Goal: Task Accomplishment & Management: Use online tool/utility

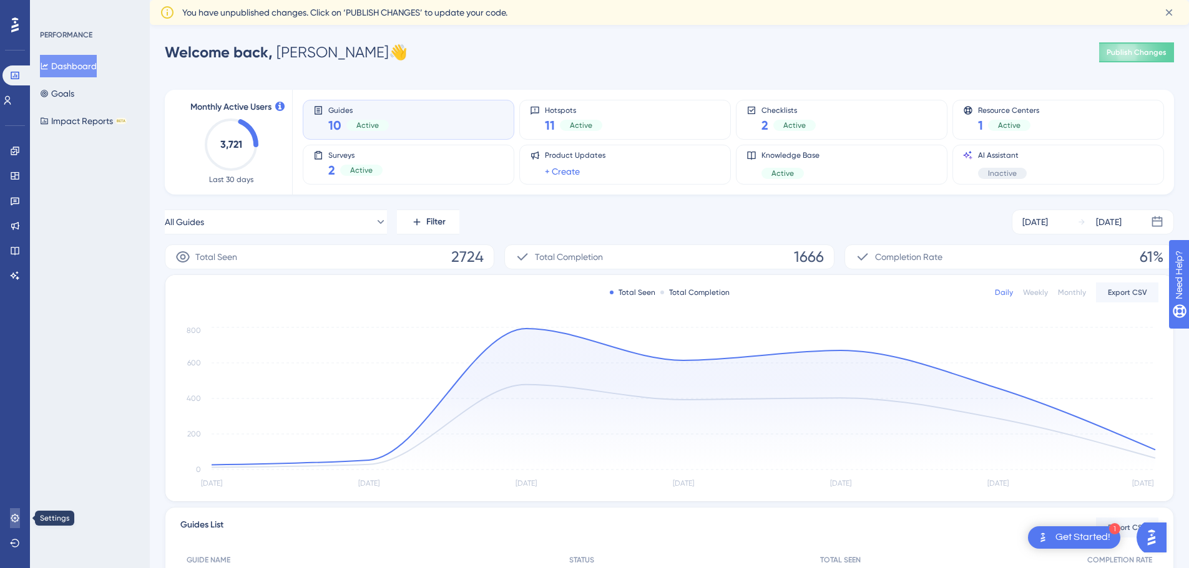
click at [16, 512] on link at bounding box center [15, 518] width 10 height 20
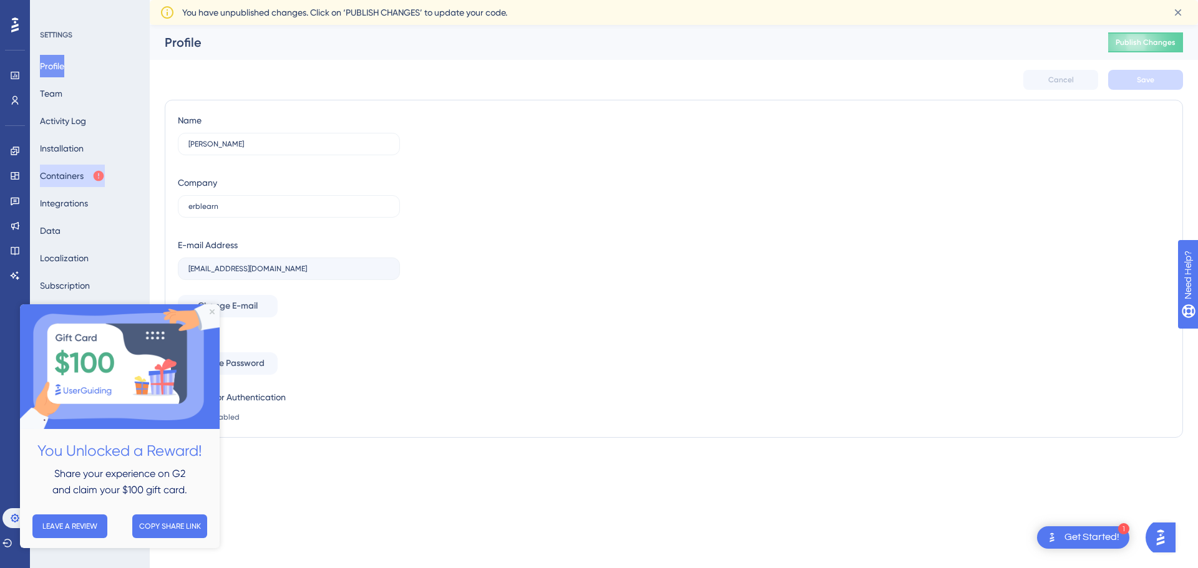
click at [59, 180] on button "Containers" at bounding box center [72, 176] width 65 height 22
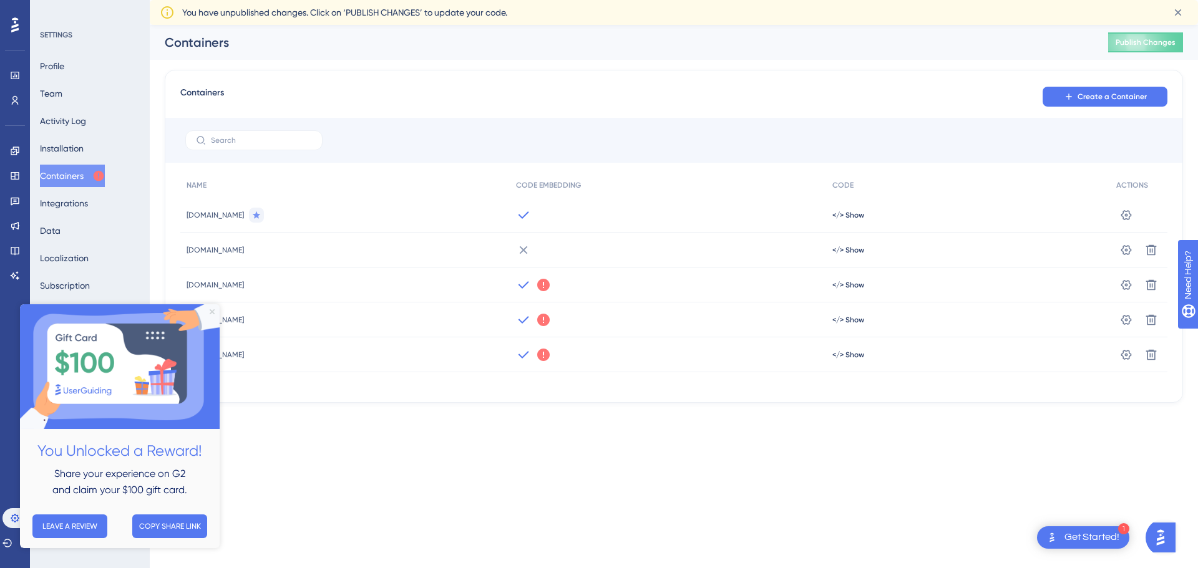
click at [212, 311] on icon "Close Preview" at bounding box center [212, 311] width 5 height 5
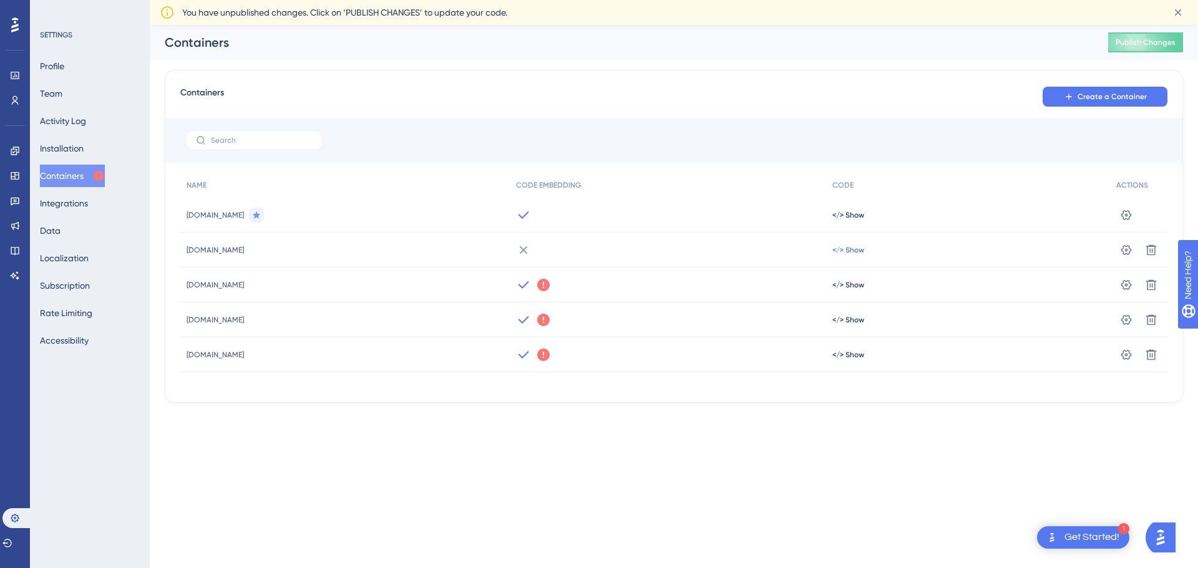
click at [842, 246] on span "</> Show" at bounding box center [848, 250] width 32 height 10
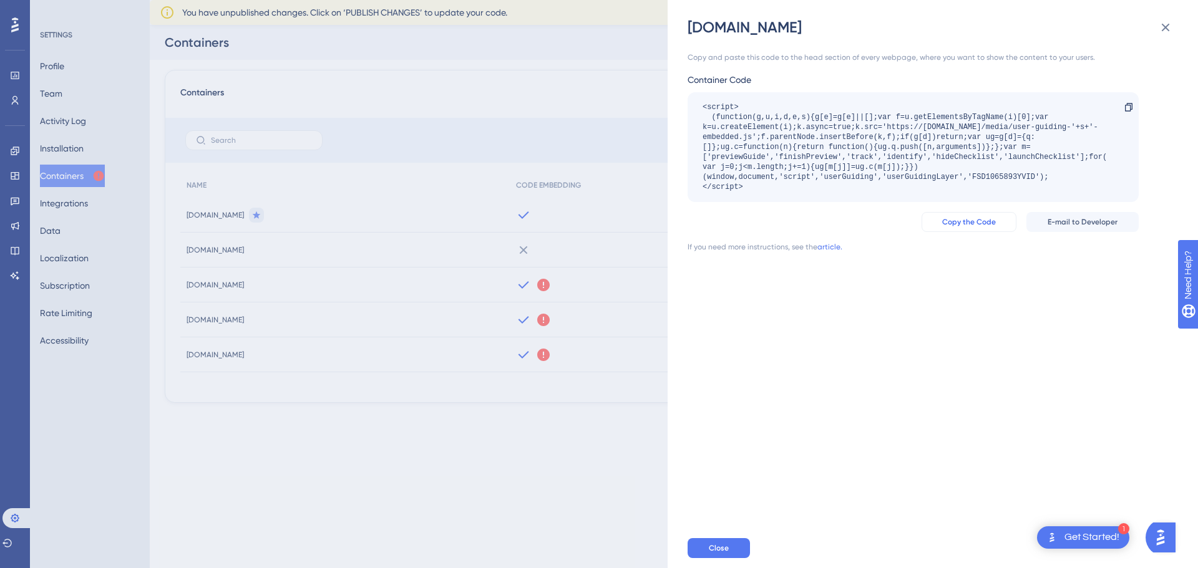
click at [994, 221] on span "Copy the Code" at bounding box center [969, 222] width 54 height 10
